Goal: Task Accomplishment & Management: Use online tool/utility

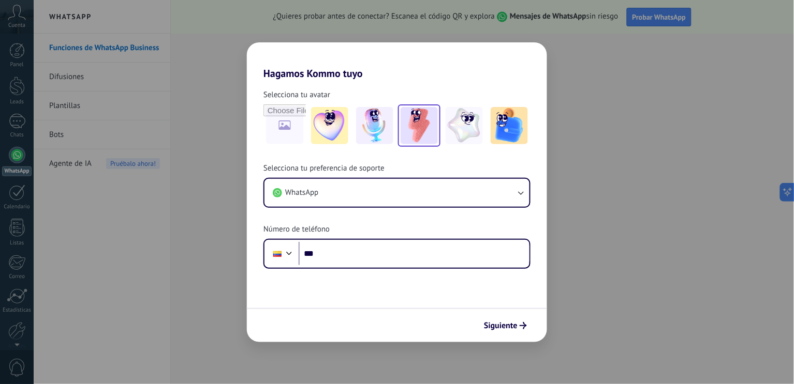
click at [432, 121] on img at bounding box center [419, 125] width 37 height 37
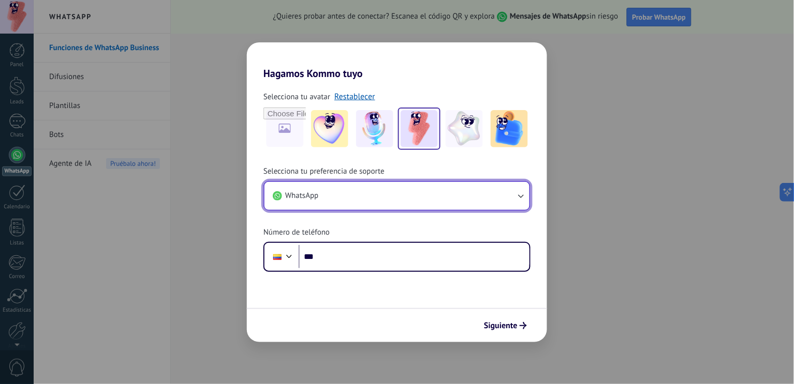
click at [510, 199] on button "WhatsApp" at bounding box center [396, 196] width 265 height 28
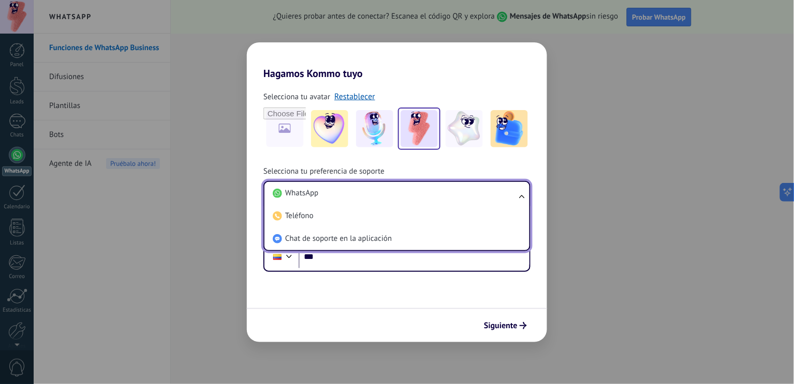
click at [510, 199] on li "WhatsApp" at bounding box center [395, 193] width 253 height 23
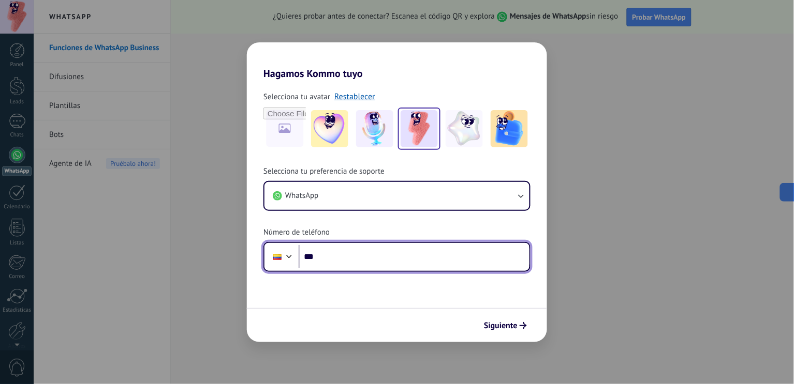
click at [387, 268] on input "***" at bounding box center [414, 257] width 231 height 24
type input "**********"
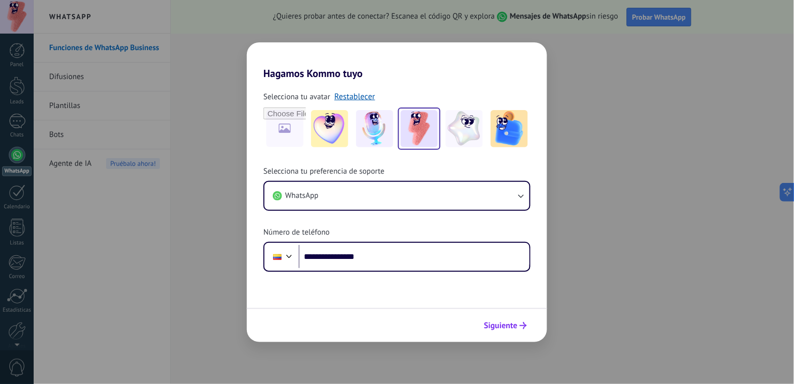
click at [502, 318] on button "Siguiente" at bounding box center [505, 326] width 52 height 18
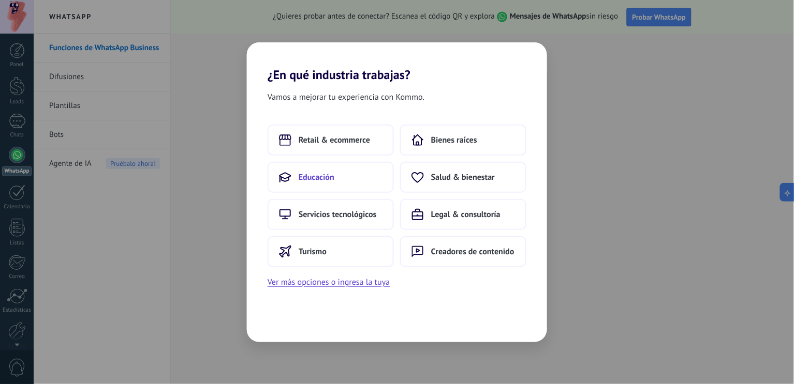
click at [303, 184] on button "Educación" at bounding box center [331, 177] width 126 height 31
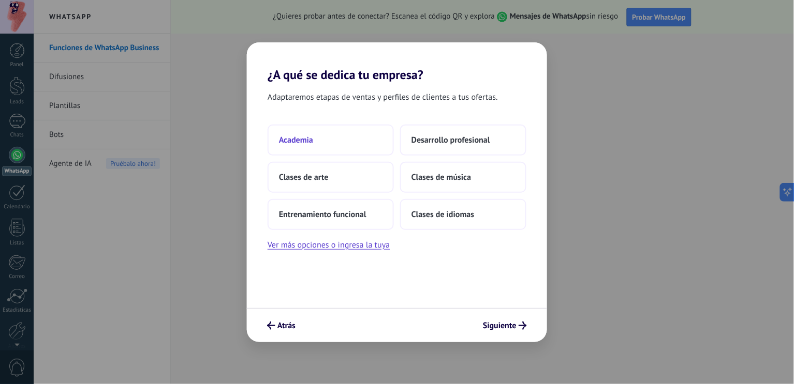
click at [309, 136] on span "Academia" at bounding box center [296, 140] width 34 height 10
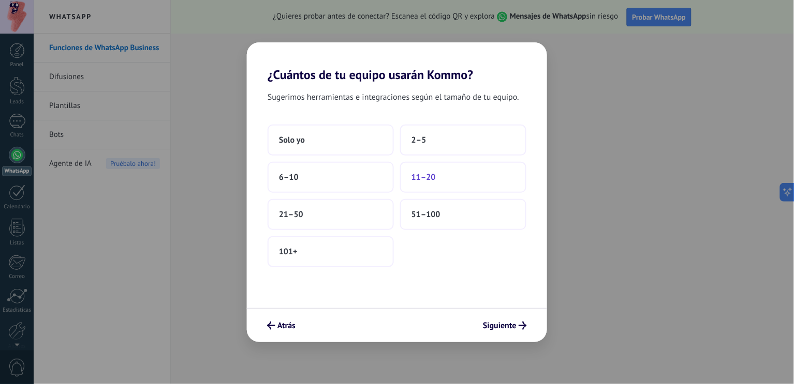
click at [418, 177] on span "11–20" at bounding box center [423, 177] width 24 height 10
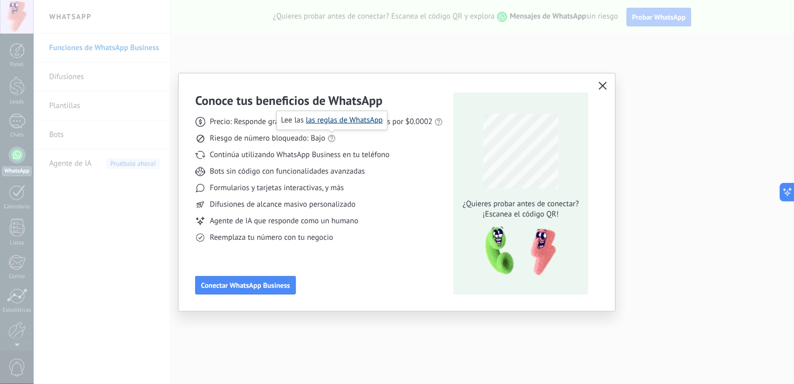
click at [341, 120] on link "las reglas de WhatsApp" at bounding box center [344, 120] width 77 height 10
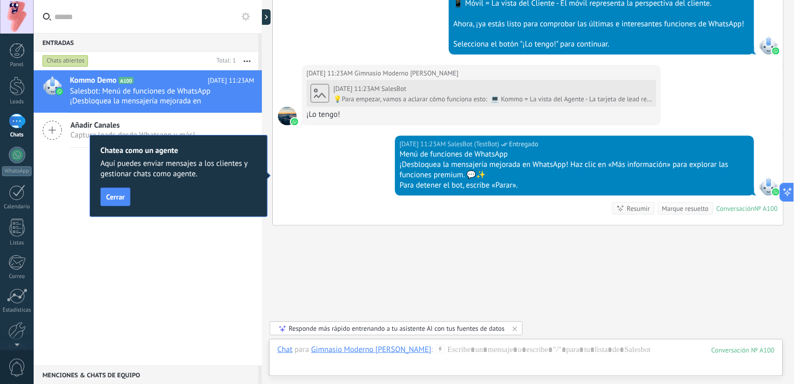
scroll to position [443, 0]
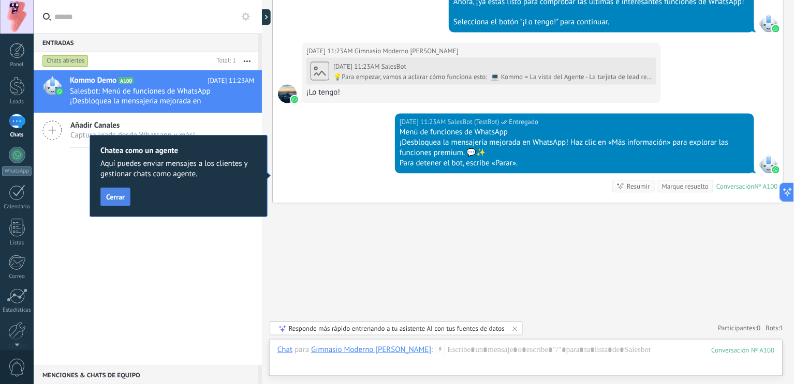
click at [120, 198] on span "Cerrar" at bounding box center [115, 197] width 19 height 7
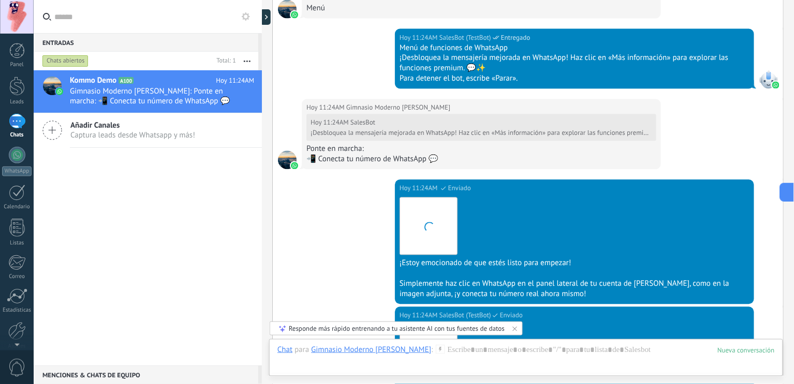
scroll to position [1590, 0]
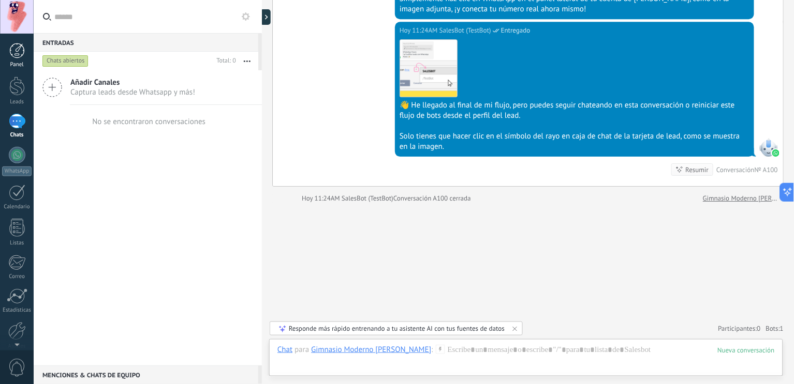
click at [9, 52] on div at bounding box center [17, 51] width 16 height 16
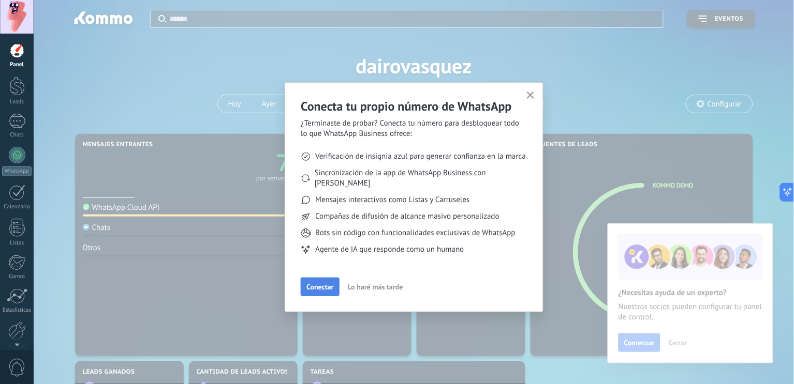
click at [325, 284] on span "Conectar" at bounding box center [319, 287] width 27 height 7
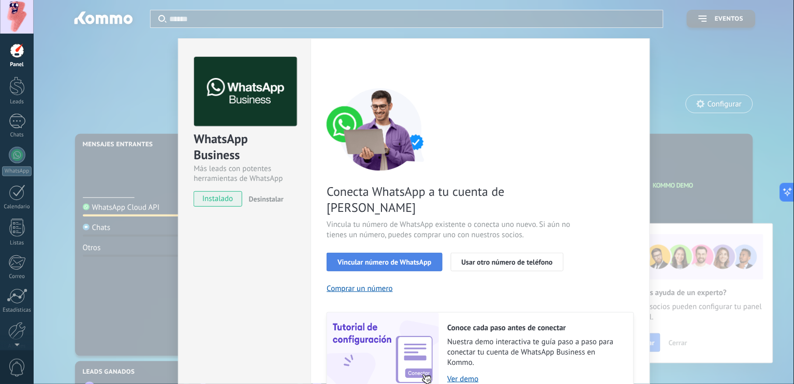
click at [395, 259] on span "Vincular número de WhatsApp" at bounding box center [384, 262] width 94 height 7
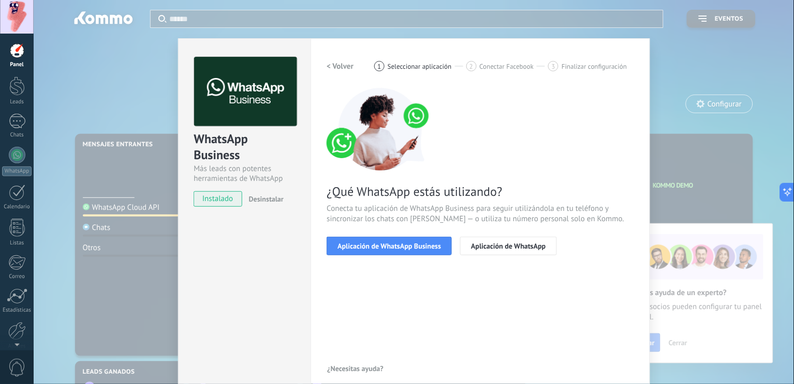
scroll to position [11, 0]
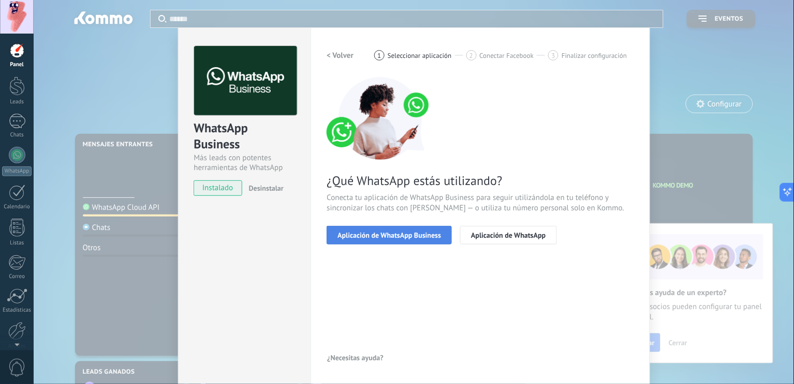
click at [423, 232] on span "Aplicación de WhatsApp Business" at bounding box center [388, 235] width 103 height 7
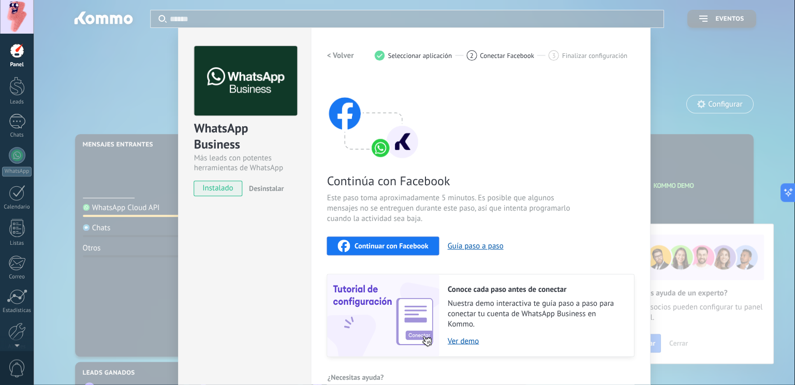
scroll to position [30, 0]
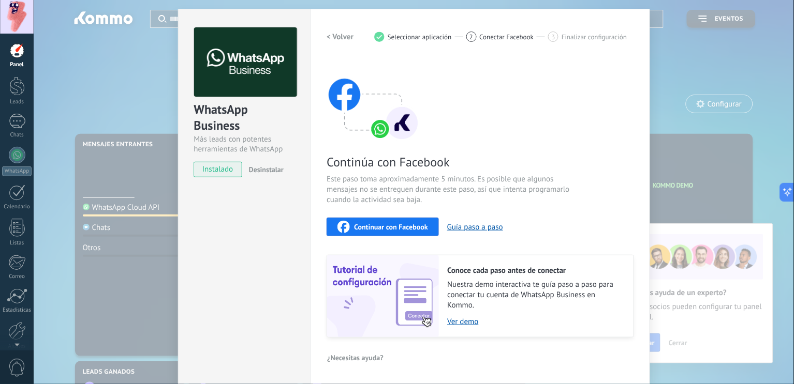
click at [377, 224] on span "Continuar con Facebook" at bounding box center [391, 227] width 74 height 7
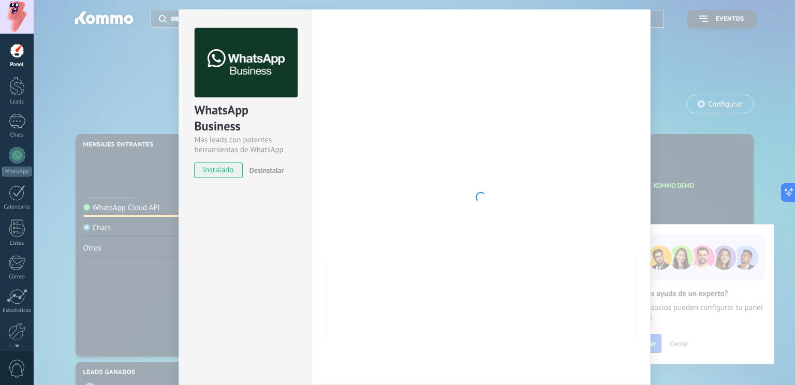
type textarea "**********"
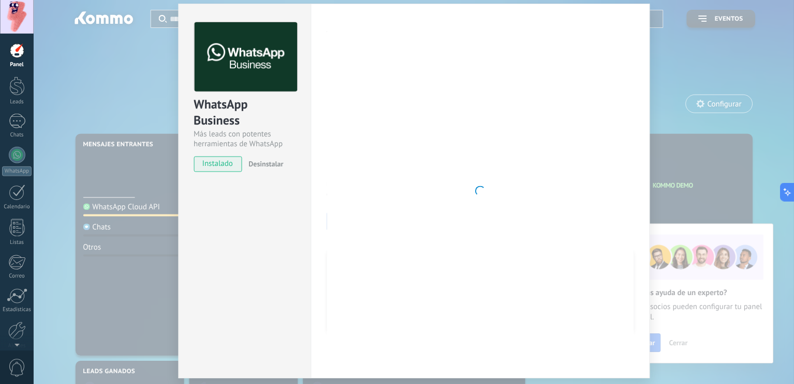
scroll to position [15, 0]
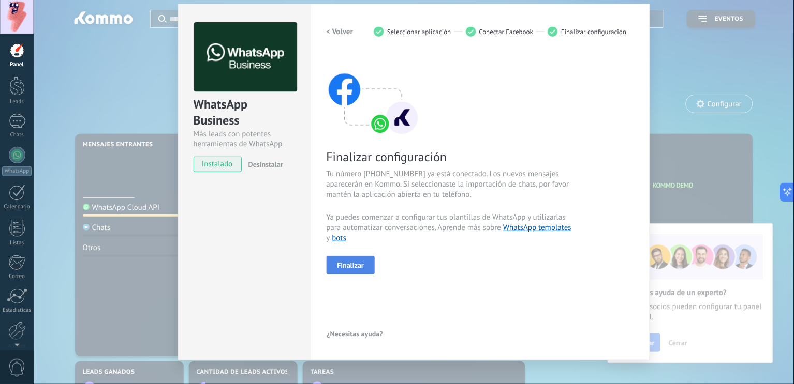
click at [363, 262] on button "Finalizar" at bounding box center [351, 265] width 49 height 19
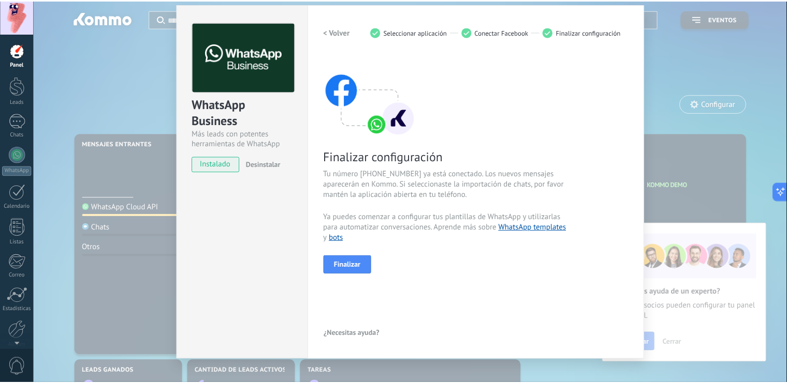
scroll to position [0, 0]
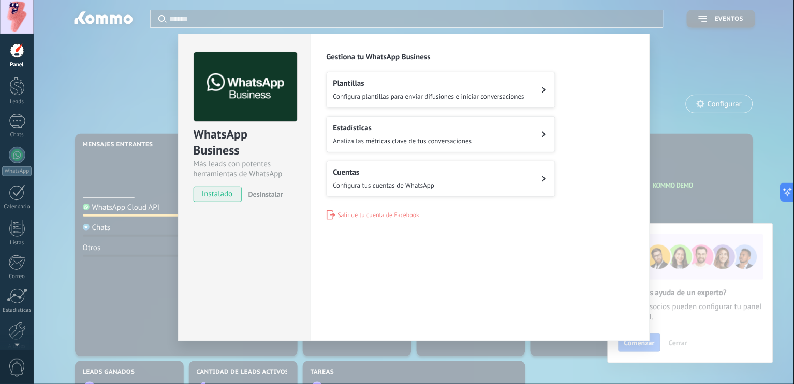
click at [685, 45] on div "WhatsApp Business Más leads con potentes herramientas de WhatsApp instalado Des…" at bounding box center [414, 192] width 760 height 384
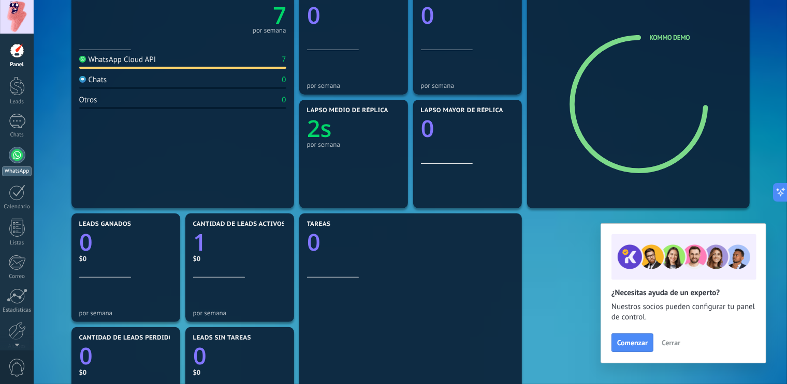
scroll to position [186, 0]
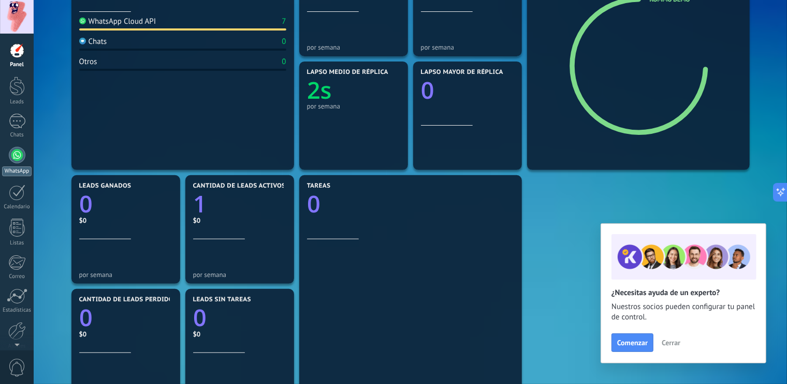
click at [14, 158] on div at bounding box center [17, 155] width 17 height 17
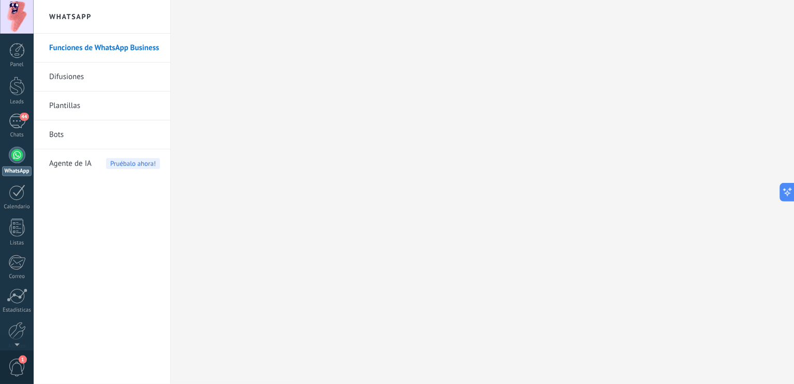
click at [56, 88] on link "Difusiones" at bounding box center [104, 77] width 111 height 29
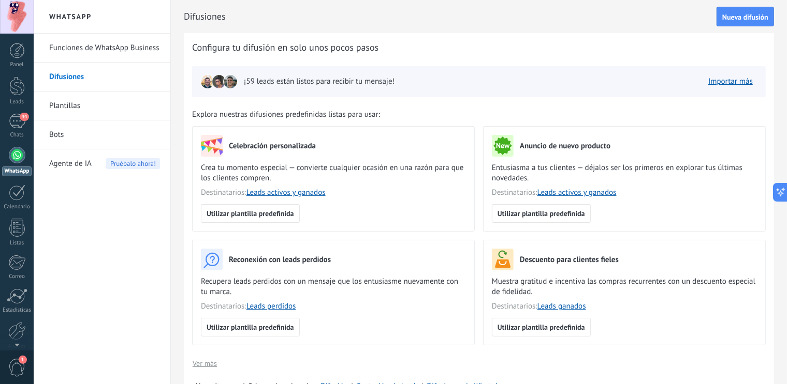
click at [229, 83] on img at bounding box center [230, 82] width 14 height 14
click at [60, 135] on link "Bots" at bounding box center [104, 135] width 111 height 29
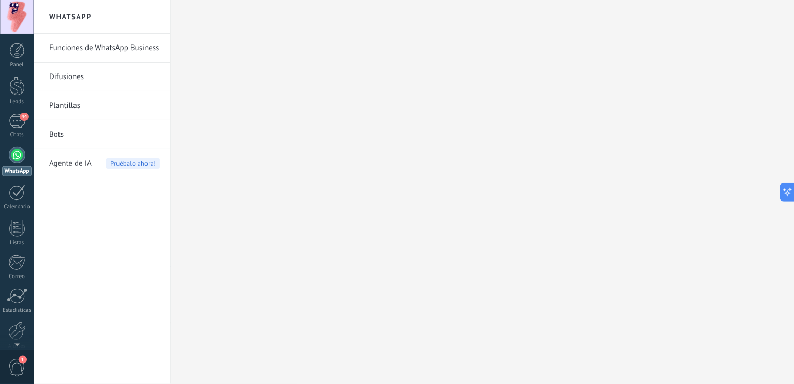
click at [58, 137] on link "Bots" at bounding box center [104, 135] width 111 height 29
click at [62, 106] on link "Plantillas" at bounding box center [104, 106] width 111 height 29
click at [69, 123] on link "Bots" at bounding box center [104, 135] width 111 height 29
click at [19, 51] on div at bounding box center [17, 51] width 16 height 16
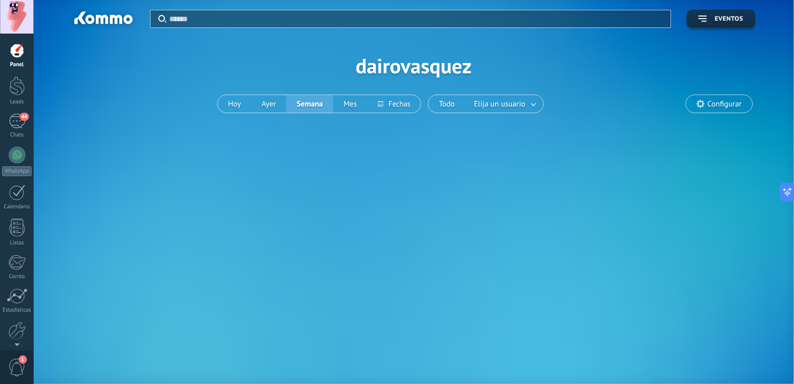
click at [423, 258] on div "Aplicar Eventos dairovasquez Hoy Ayer Semana Mes Todo Elija un usuario Configur…" at bounding box center [414, 192] width 760 height 384
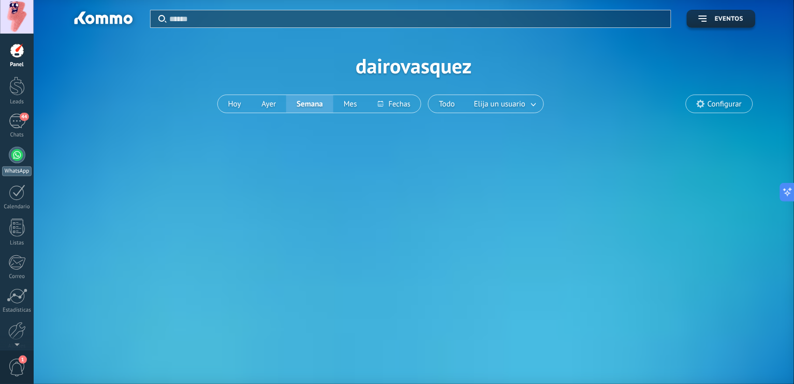
click at [19, 156] on div at bounding box center [17, 155] width 17 height 17
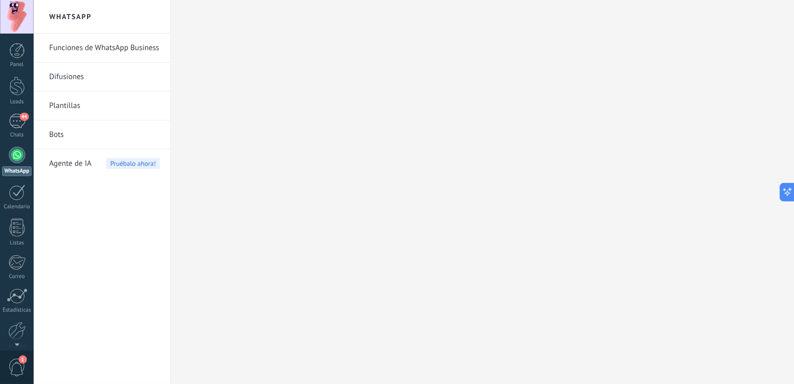
click at [118, 38] on link "Funciones de WhatsApp Business" at bounding box center [104, 48] width 111 height 29
click at [124, 45] on link "Funciones de WhatsApp Business" at bounding box center [104, 48] width 111 height 29
click at [12, 12] on div at bounding box center [17, 17] width 34 height 34
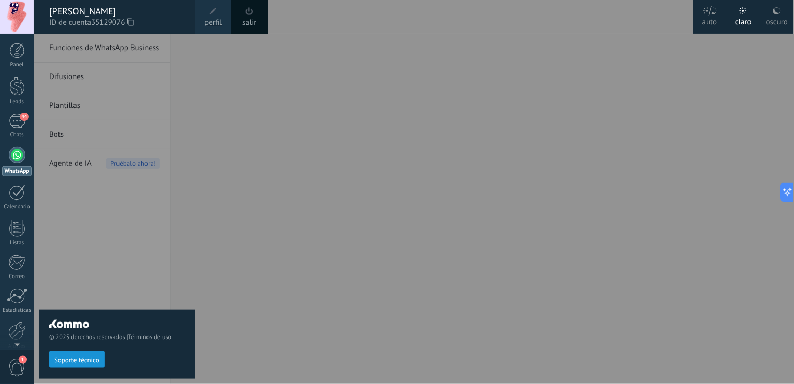
click at [231, 1] on div "salir" at bounding box center [249, 17] width 36 height 34
